Goal: Task Accomplishment & Management: Complete application form

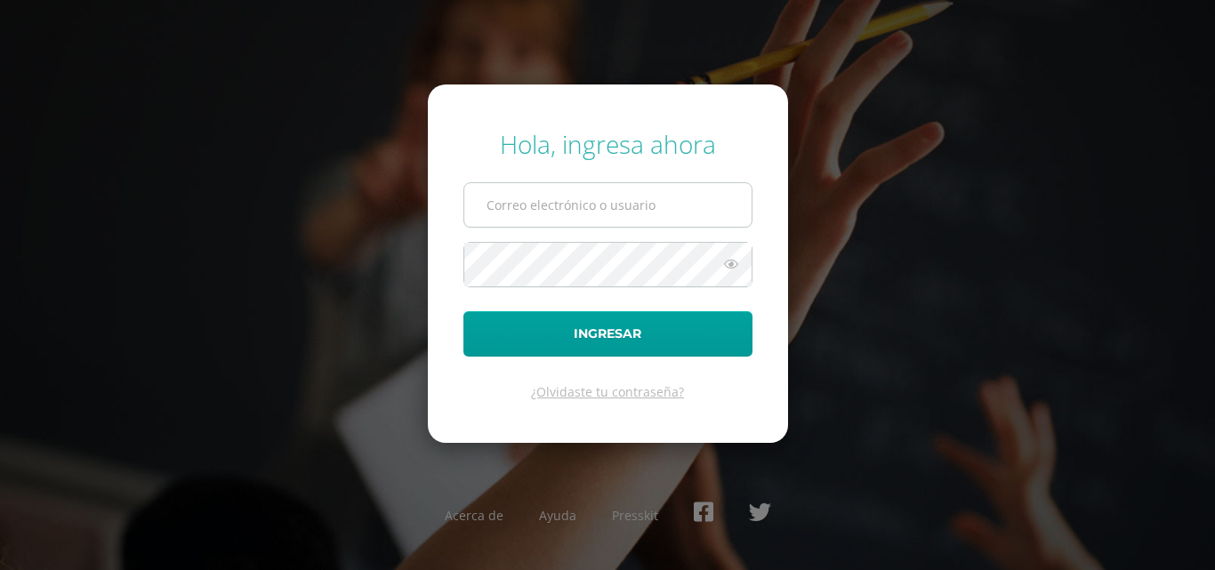
click at [572, 213] on input "text" at bounding box center [607, 205] width 287 height 44
click at [587, 228] on span at bounding box center [607, 204] width 289 height 45
click at [589, 212] on input "text" at bounding box center [607, 205] width 287 height 44
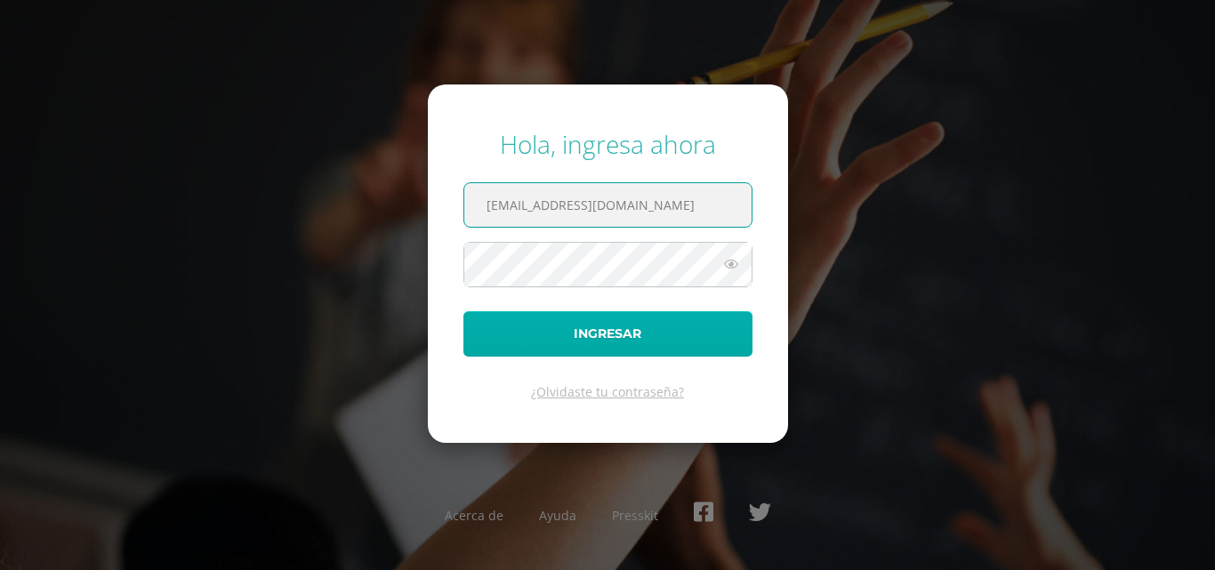
type input "2021832@laestrella.edu.gt"
click at [630, 330] on button "Ingresar" at bounding box center [607, 333] width 289 height 45
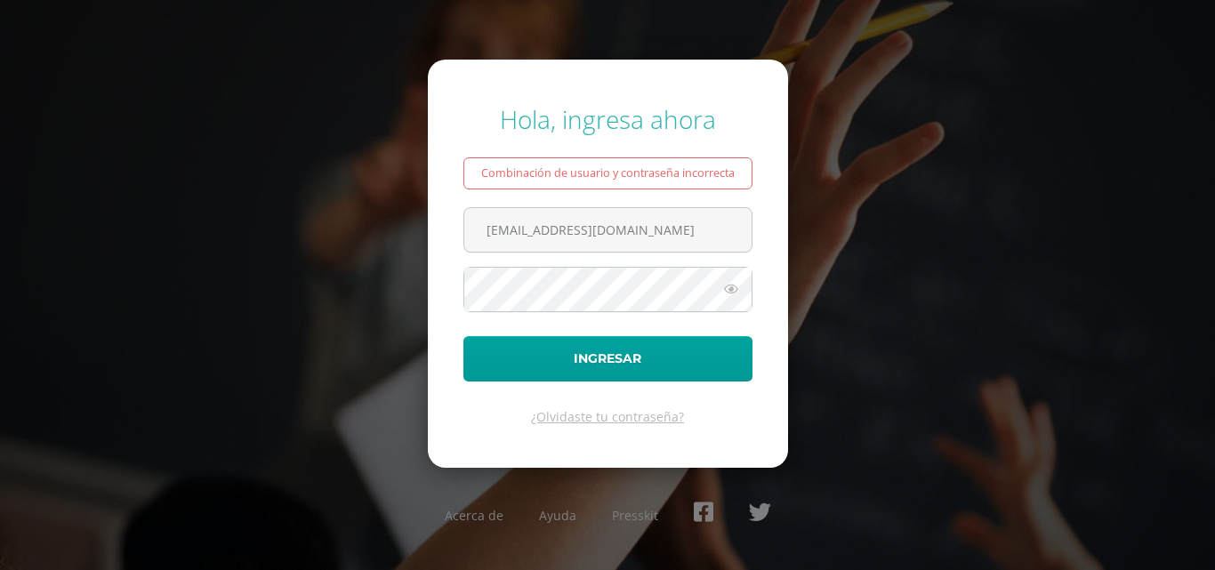
click at [736, 285] on icon at bounding box center [730, 288] width 23 height 21
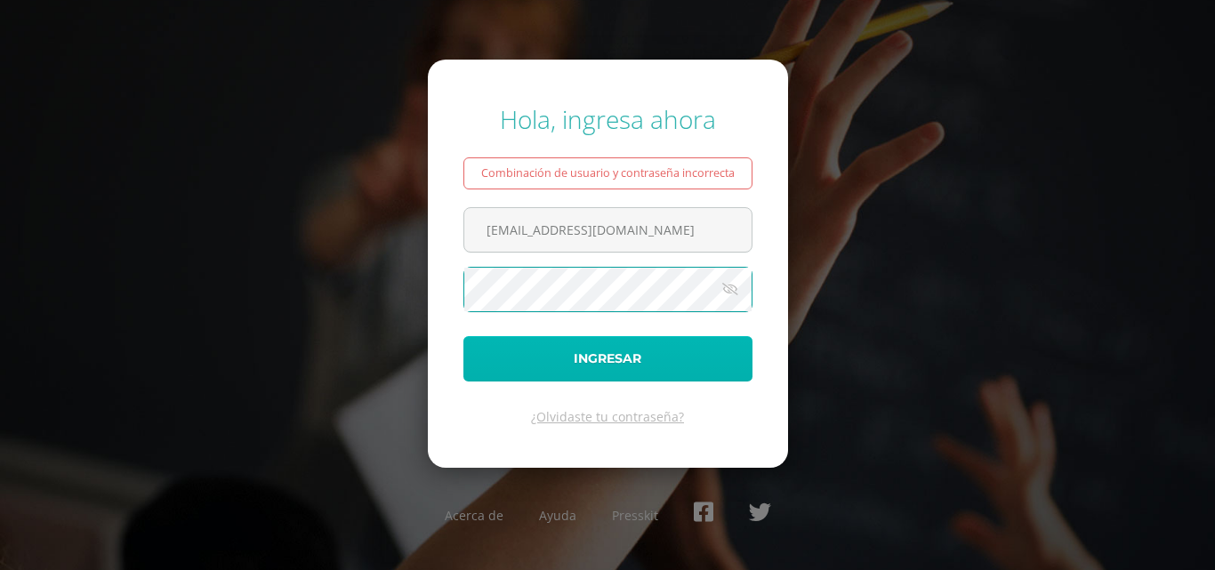
click at [706, 373] on button "Ingresar" at bounding box center [607, 358] width 289 height 45
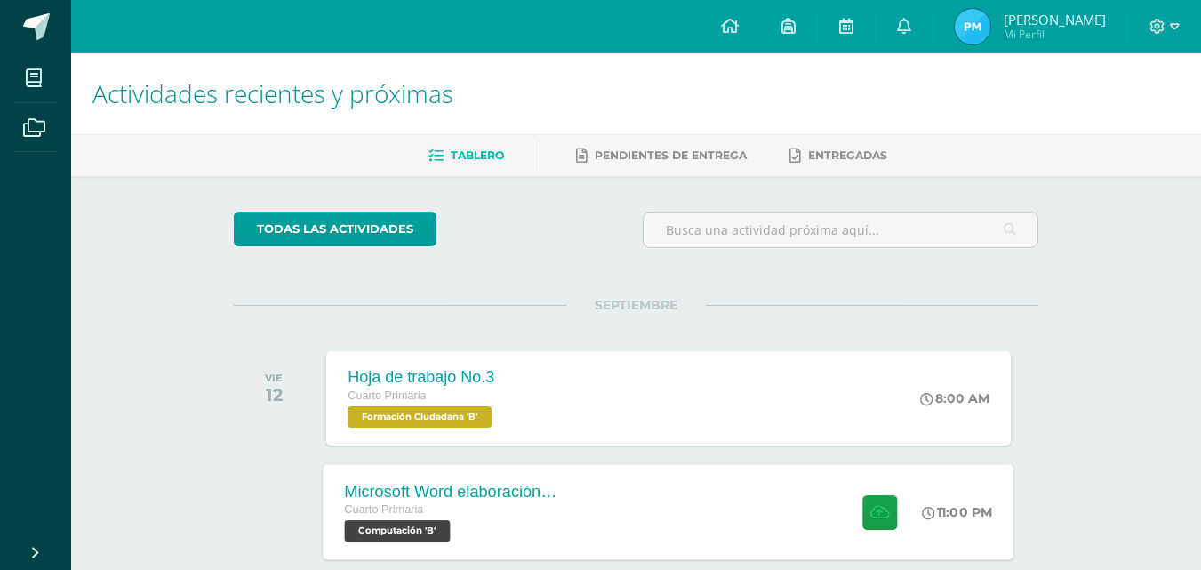
click at [422, 515] on span "Cuarto Primaria" at bounding box center [384, 509] width 79 height 12
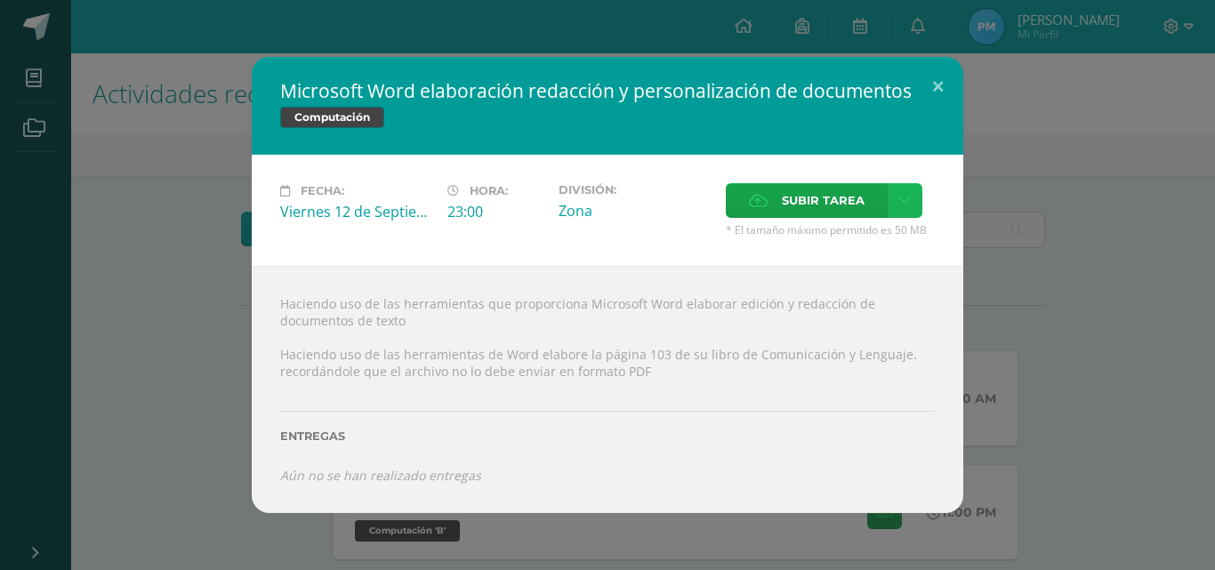
click at [889, 206] on link at bounding box center [904, 200] width 35 height 35
click at [868, 208] on label "Subir tarea" at bounding box center [807, 200] width 162 height 35
click at [0, 0] on input "Subir tarea" at bounding box center [0, 0] width 0 height 0
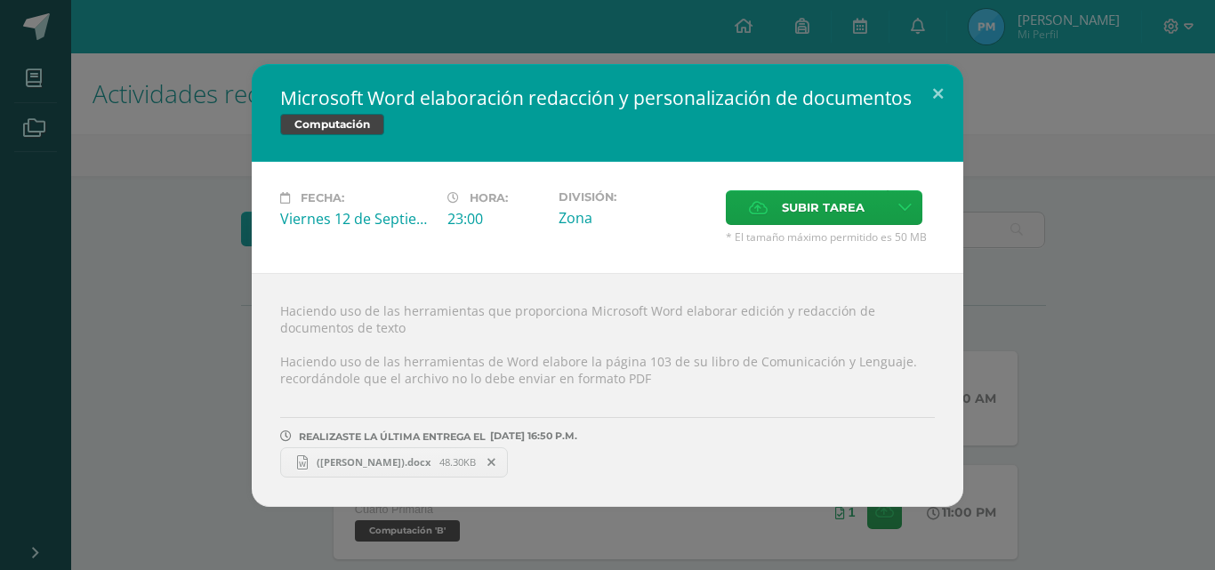
click at [376, 463] on span "([PERSON_NAME]).docx" at bounding box center [374, 461] width 132 height 13
click at [487, 461] on icon at bounding box center [491, 462] width 8 height 12
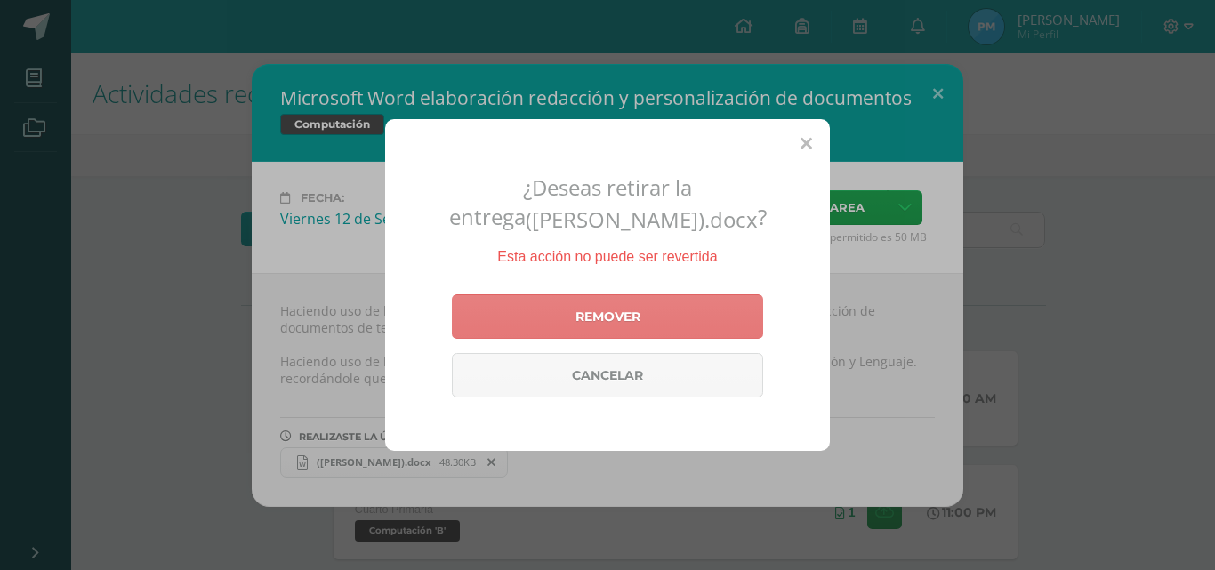
click at [626, 325] on link "Remover" at bounding box center [607, 316] width 311 height 44
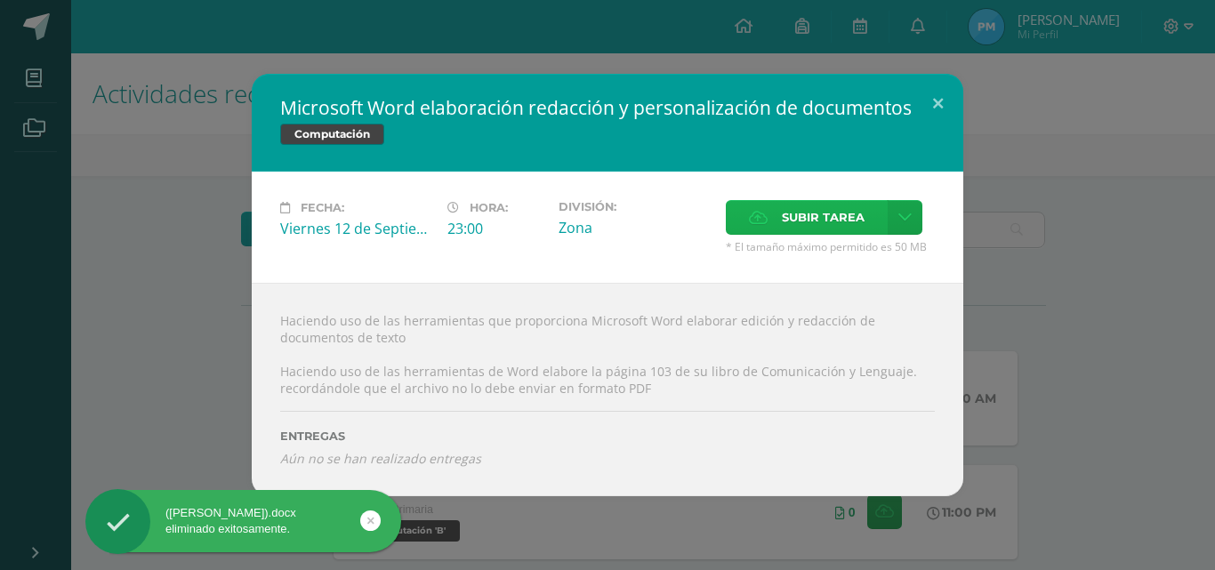
click at [818, 214] on span "Subir tarea" at bounding box center [823, 217] width 83 height 33
click at [0, 0] on input "Subir tarea" at bounding box center [0, 0] width 0 height 0
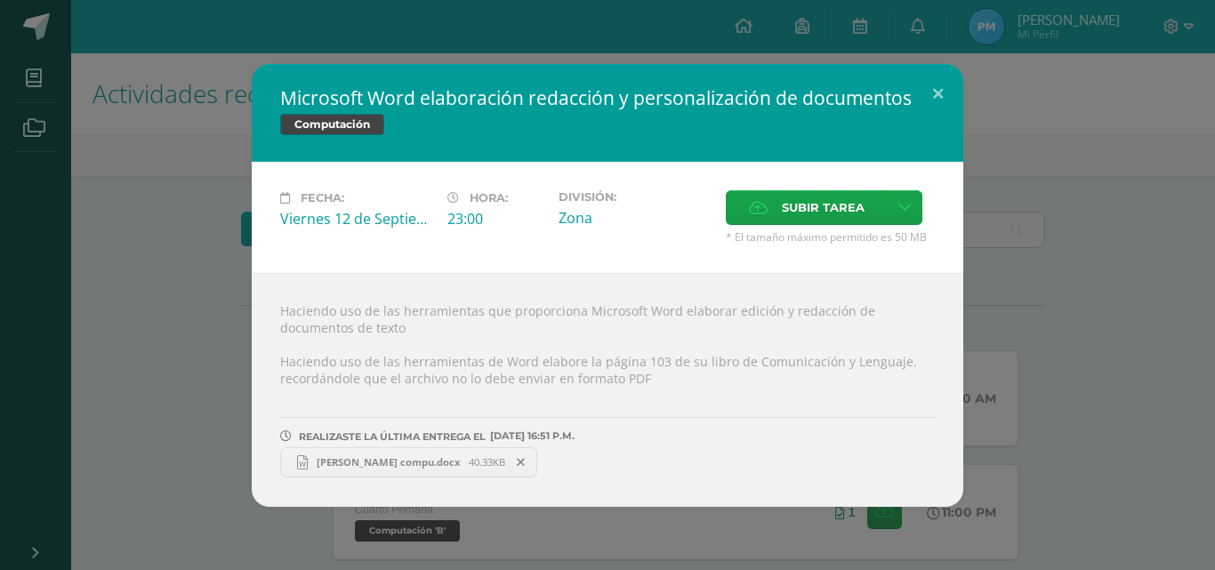
click at [398, 464] on span "[PERSON_NAME] compu.docx" at bounding box center [388, 461] width 161 height 13
click at [1139, 332] on div "Microsoft Word elaboración redacción y personalización de documentos Computació…" at bounding box center [607, 285] width 1201 height 443
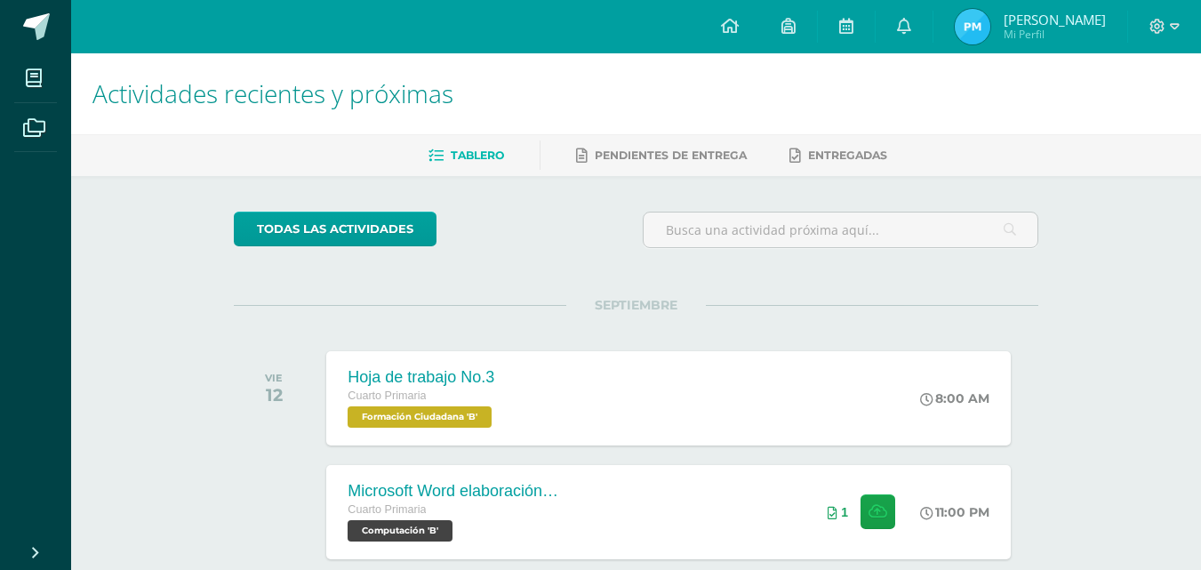
click at [1144, 30] on div at bounding box center [1164, 26] width 73 height 53
click at [1148, 28] on div at bounding box center [1164, 26] width 73 height 53
click at [1152, 29] on icon at bounding box center [1158, 26] width 15 height 15
click at [1123, 130] on link "Cerrar sesión" at bounding box center [1110, 121] width 141 height 26
